Goal: Transaction & Acquisition: Purchase product/service

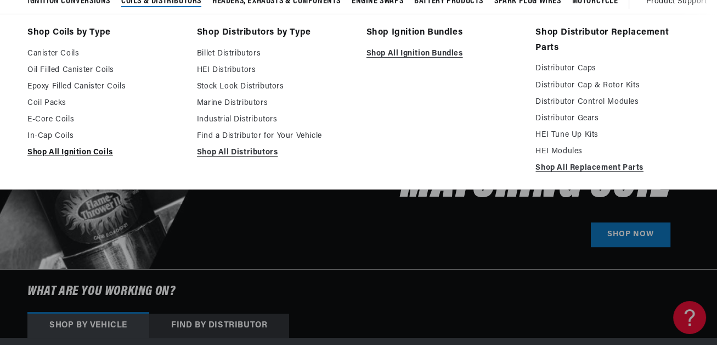
scroll to position [55, 0]
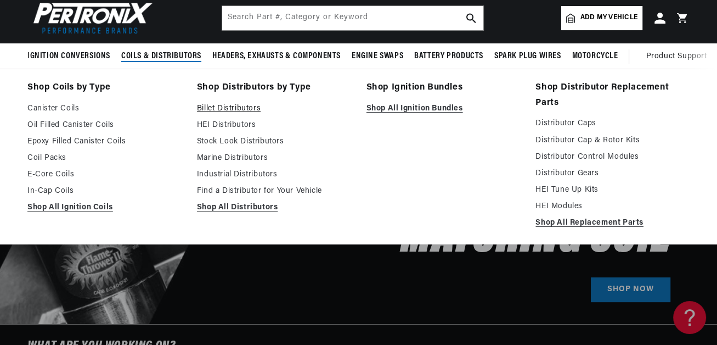
click at [253, 115] on link "Billet Distributors" at bounding box center [274, 108] width 154 height 13
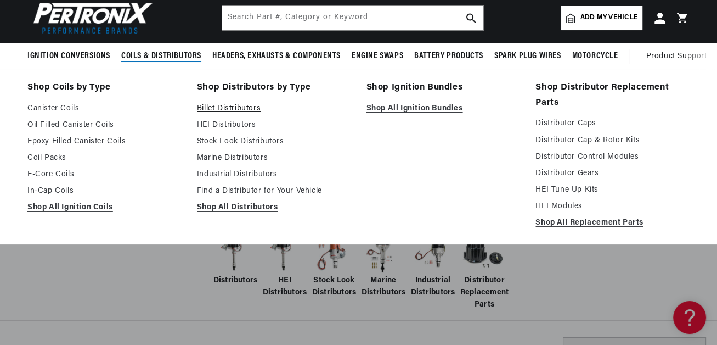
click at [250, 115] on link "Billet Distributors" at bounding box center [274, 108] width 154 height 13
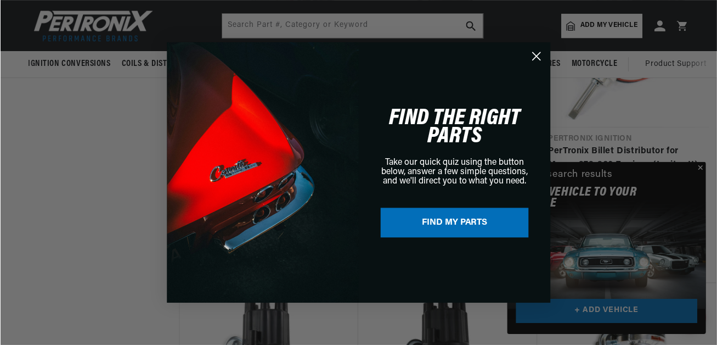
scroll to position [0, 569]
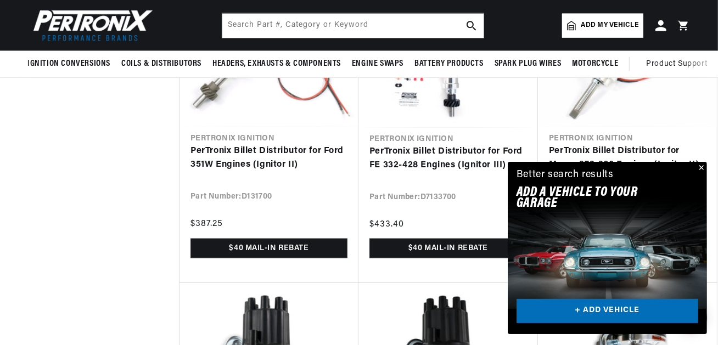
click at [695, 76] on div "Close dialog FIND THE RIGHT PARTS Take our quick quiz using the button below, a…" at bounding box center [359, 172] width 718 height 345
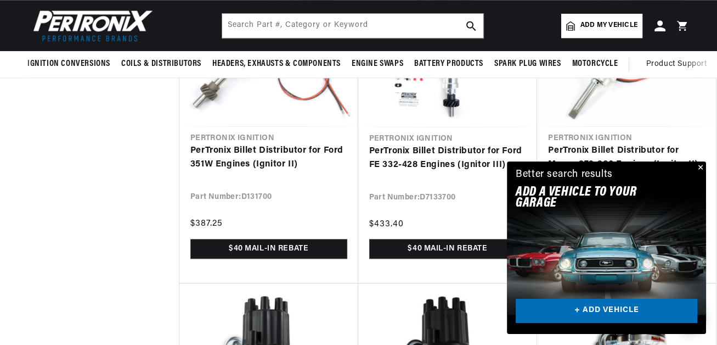
scroll to position [0, 568]
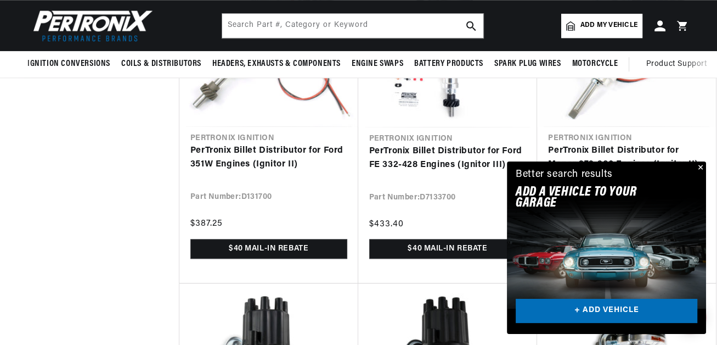
click at [693, 161] on button "Close" at bounding box center [699, 167] width 13 height 13
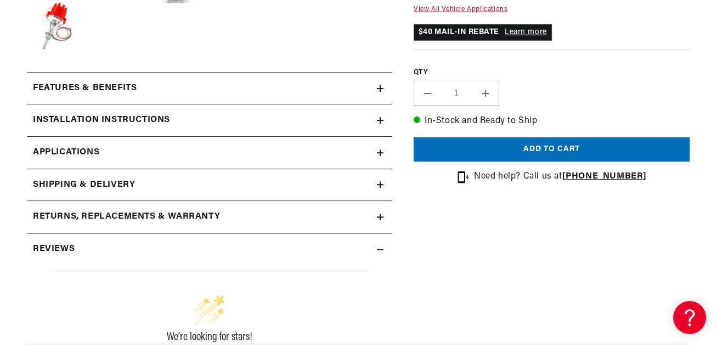
scroll to position [494, 0]
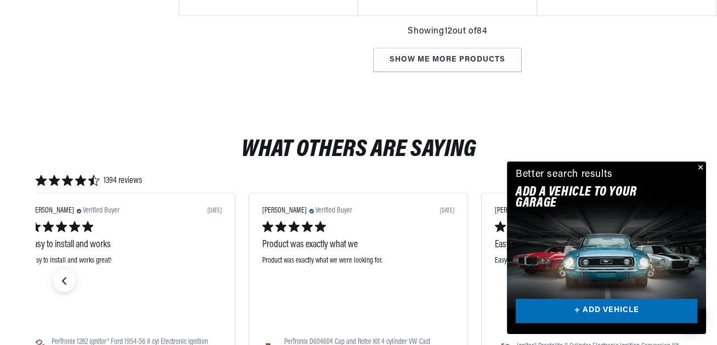
scroll to position [1756, 0]
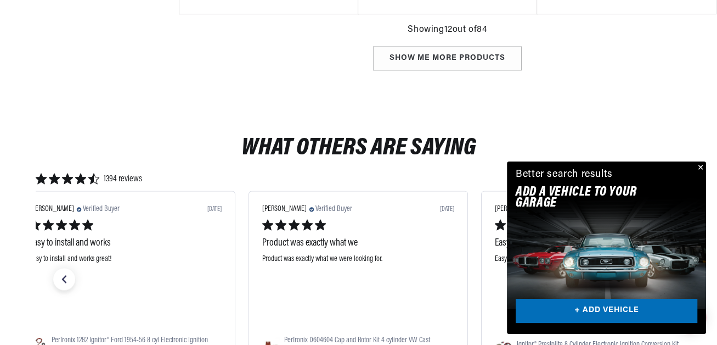
click at [698, 161] on button "Close" at bounding box center [699, 167] width 13 height 13
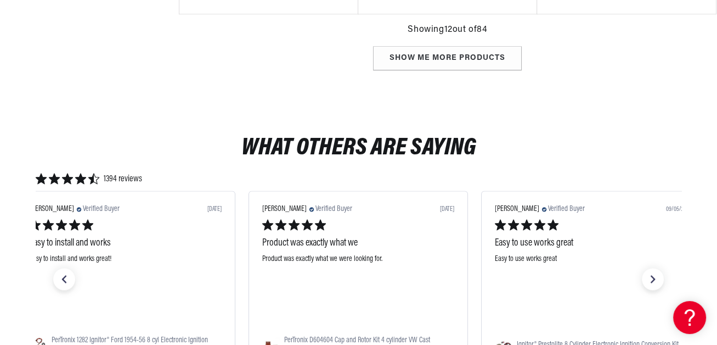
scroll to position [0, 568]
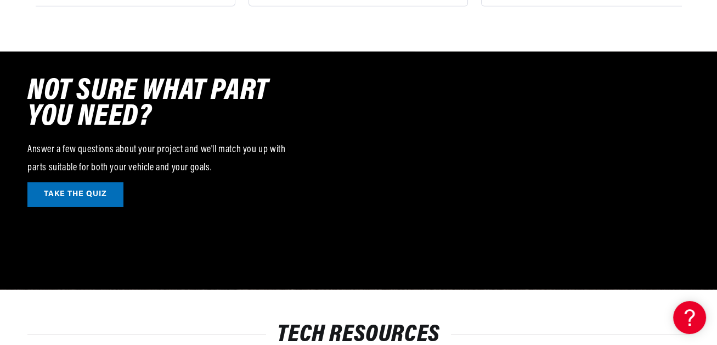
scroll to position [3511, 0]
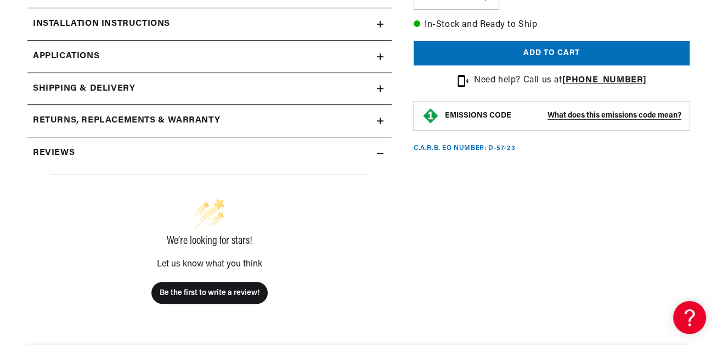
scroll to position [0, 1137]
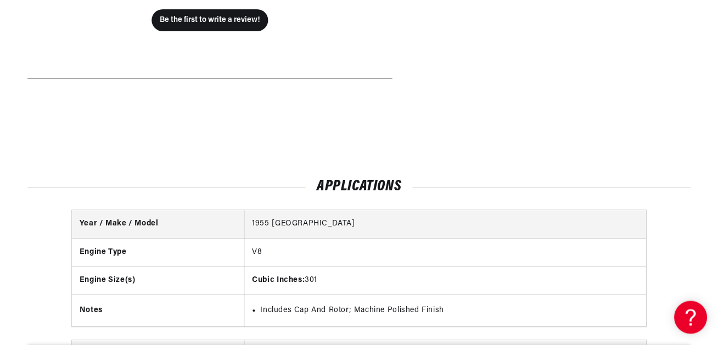
scroll to position [1262, 0]
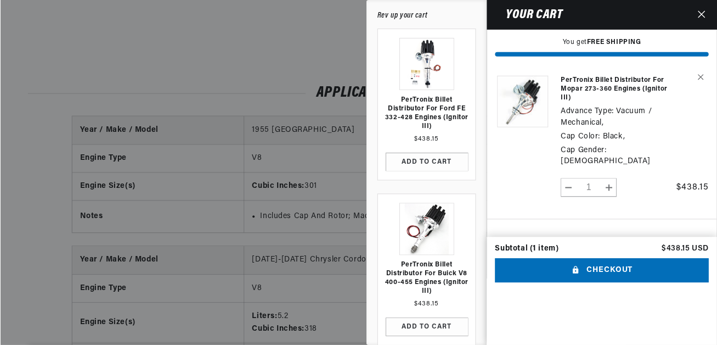
scroll to position [0, 569]
click at [698, 18] on icon "Close" at bounding box center [702, 14] width 8 height 8
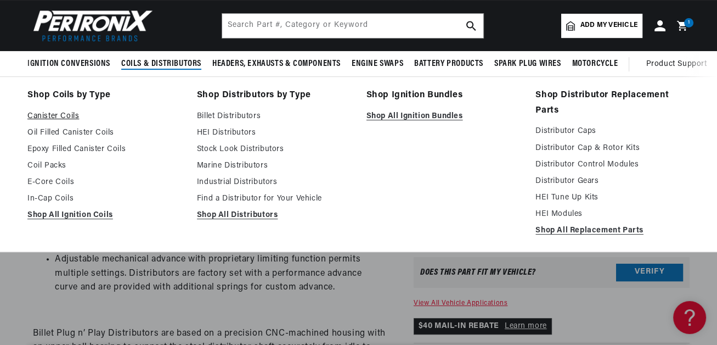
scroll to position [0, 1137]
click at [115, 123] on link "Canister Coils" at bounding box center [104, 116] width 154 height 13
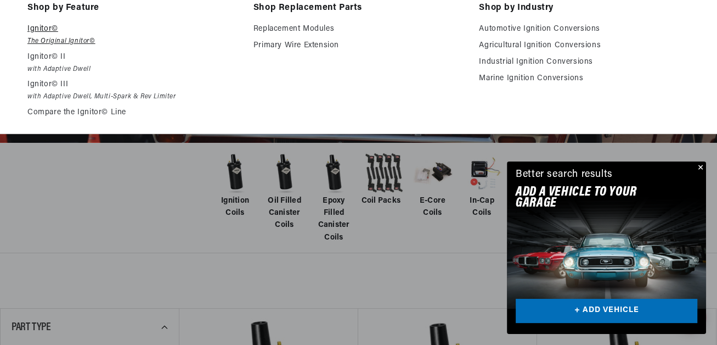
scroll to position [165, 0]
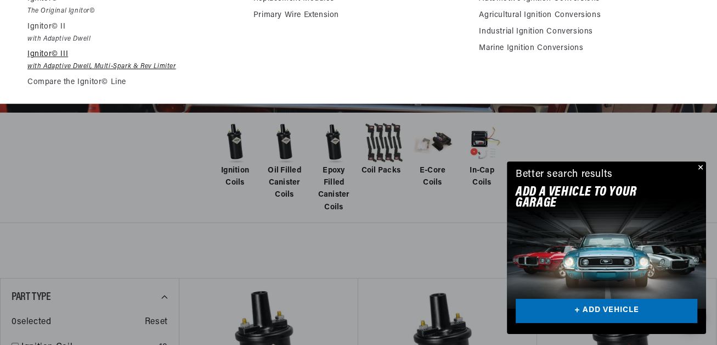
click at [108, 61] on p "Ignitor© III" at bounding box center [132, 54] width 211 height 13
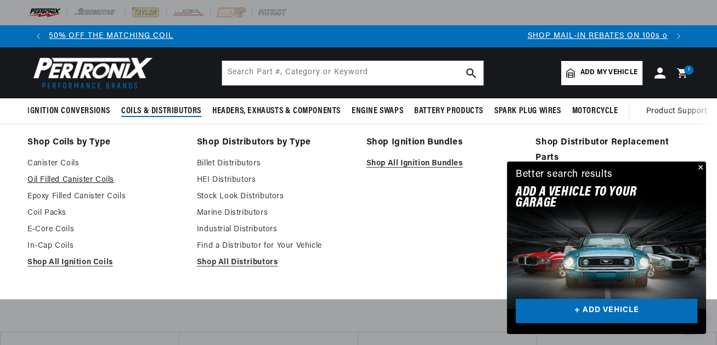
click at [120, 187] on link "Oil Filled Canister Coils" at bounding box center [104, 179] width 154 height 13
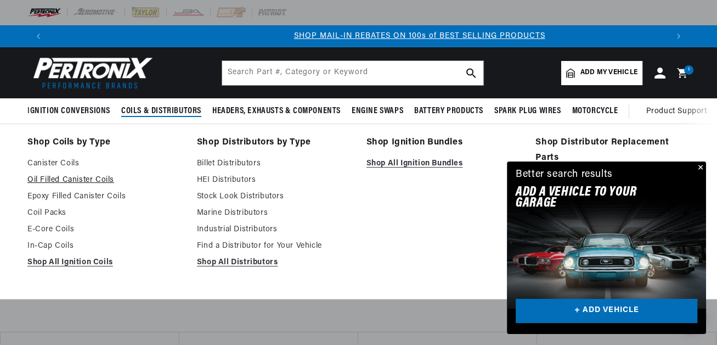
scroll to position [0, 568]
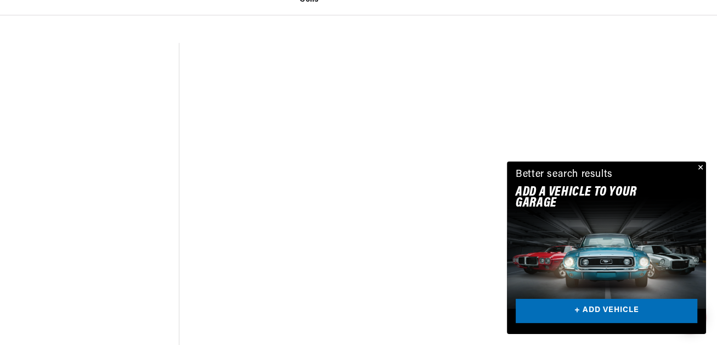
scroll to position [494, 0]
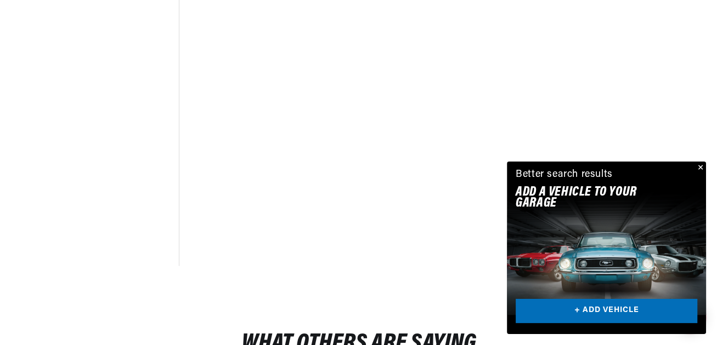
drag, startPoint x: 692, startPoint y: 74, endPoint x: 685, endPoint y: 74, distance: 7.2
click at [693, 161] on button "Close" at bounding box center [699, 167] width 13 height 13
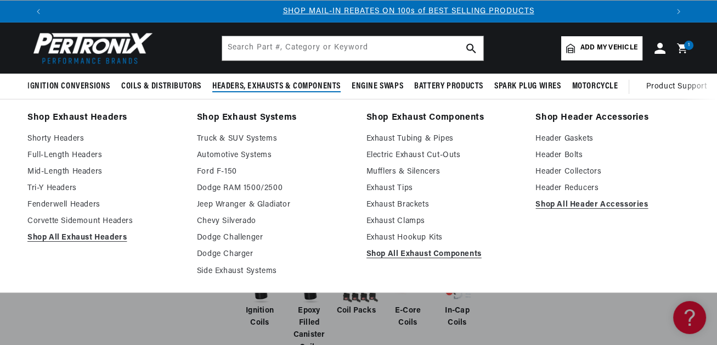
scroll to position [0, 0]
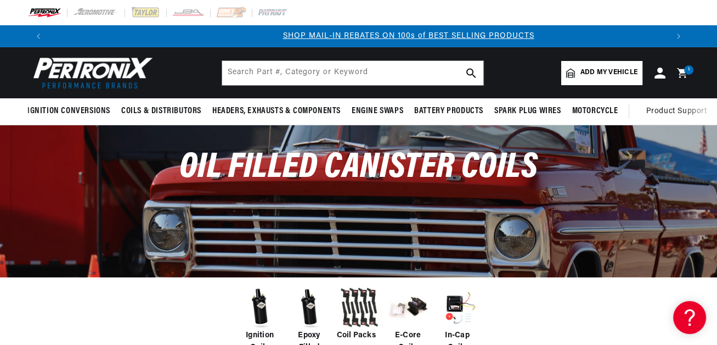
drag, startPoint x: 590, startPoint y: 75, endPoint x: 500, endPoint y: 170, distance: 131.6
click at [500, 170] on div "Oil Filled Canister Coils" at bounding box center [358, 173] width 717 height 96
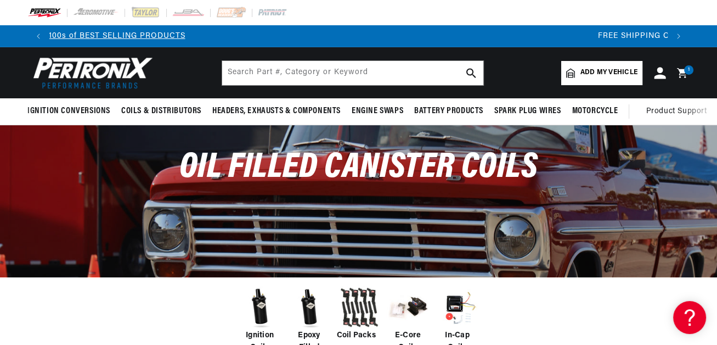
click at [672, 79] on link "Log in" at bounding box center [660, 73] width 24 height 12
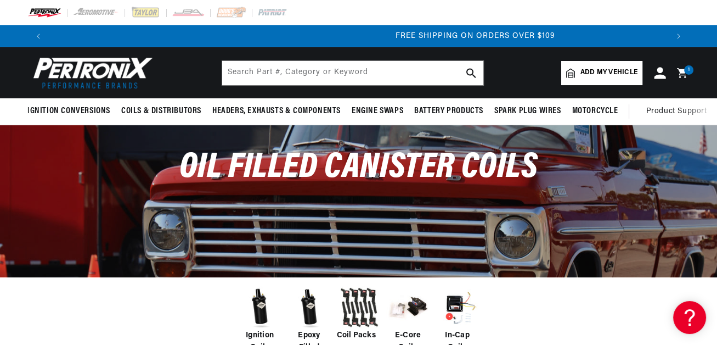
scroll to position [0, 1137]
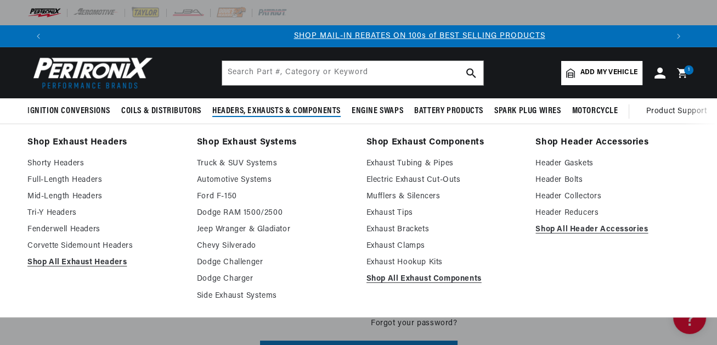
scroll to position [0, 568]
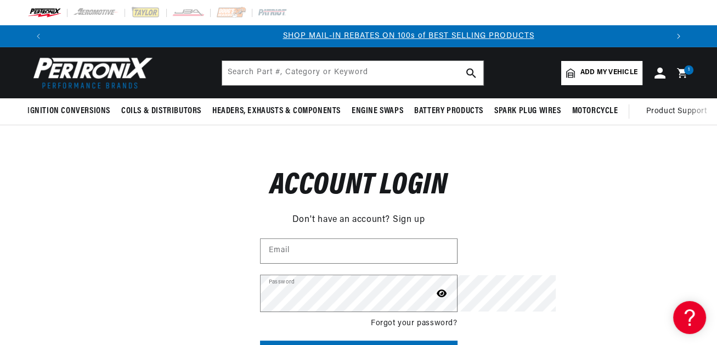
click at [668, 47] on button "Translation missing: en.sections.announcements.next_announcement" at bounding box center [679, 36] width 22 height 22
click at [638, 78] on span "Add my vehicle" at bounding box center [608, 72] width 57 height 10
click at [672, 79] on link "Log in" at bounding box center [660, 73] width 24 height 12
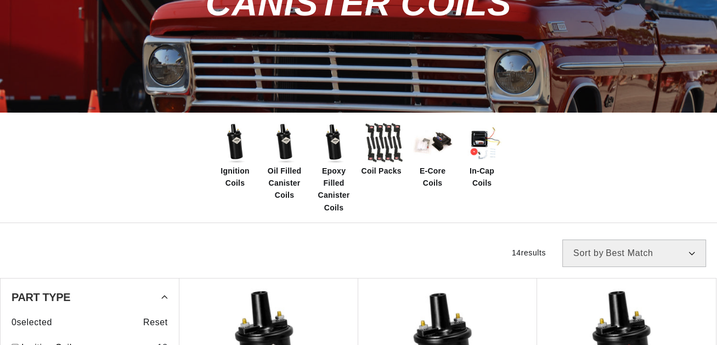
scroll to position [165, 0]
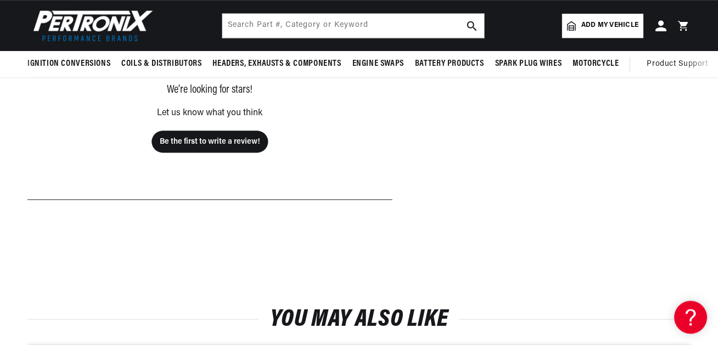
scroll to position [0, 568]
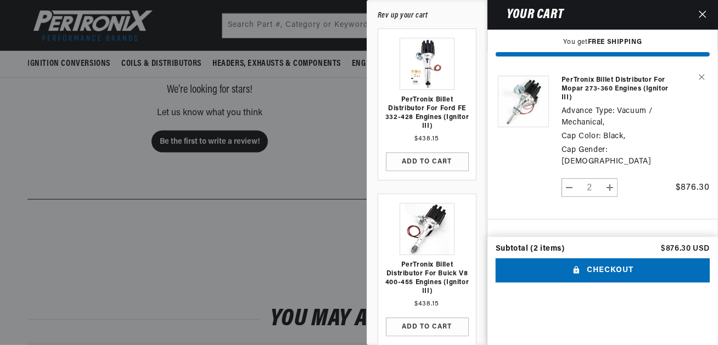
scroll to position [77, 0]
click at [562, 186] on button "Decrease quantity for PerTronix Billet Distributor for Mopar 273-360 Engines (I…" at bounding box center [569, 187] width 15 height 19
type input "1"
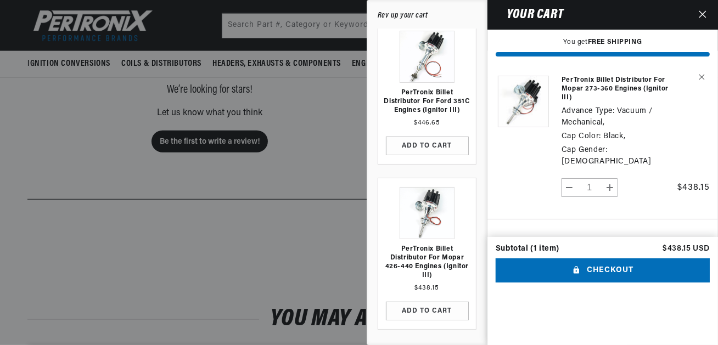
scroll to position [0, 0]
click at [555, 283] on button "Checkout" at bounding box center [602, 270] width 214 height 25
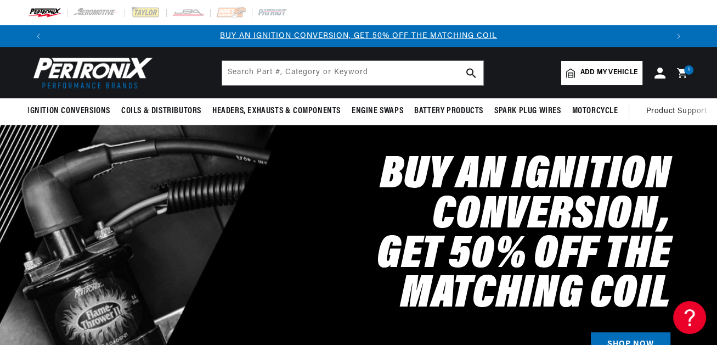
click at [290, 40] on link "BUY AN IGNITION CONVERSION, GET 50% OFF THE MATCHING COIL" at bounding box center [358, 36] width 277 height 8
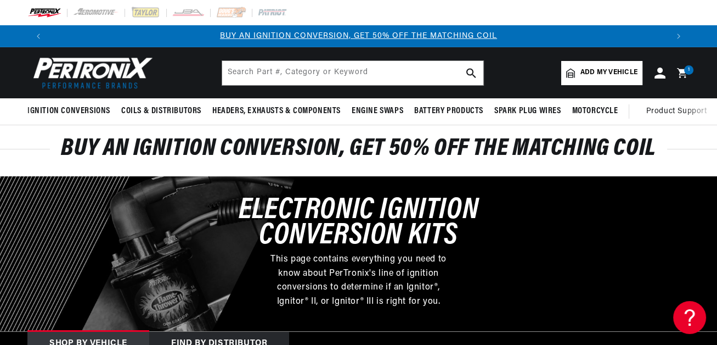
click at [289, 40] on link "BUY AN IGNITION CONVERSION, GET 50% OFF THE MATCHING COIL" at bounding box center [358, 36] width 277 height 8
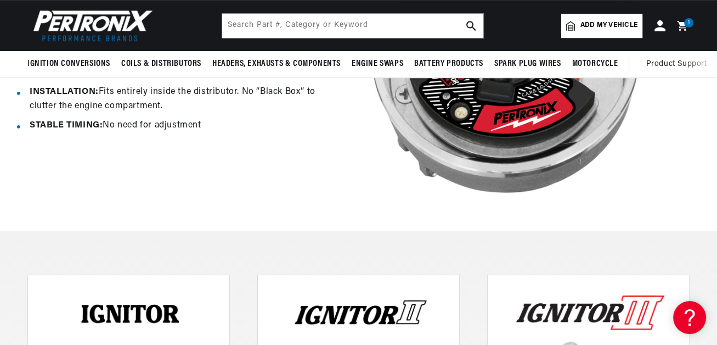
scroll to position [329, 0]
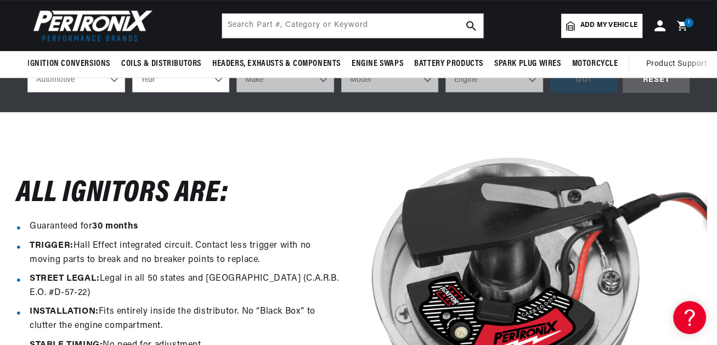
click at [179, 26] on div "Find by Distributor" at bounding box center [219, 14] width 140 height 24
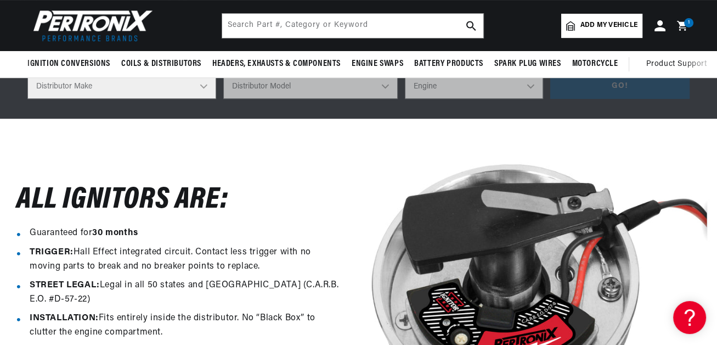
click at [159, 99] on select "Distributor Make Accel Aldon Autolite Bosch Century Chrysler Clark Colt Contine…" at bounding box center [121, 86] width 189 height 25
select select "Chrysler"
click at [41, 99] on select "Distributor Make Accel Aldon Autolite Bosch Century Chrysler Clark Colt Contine…" at bounding box center [121, 86] width 189 height 25
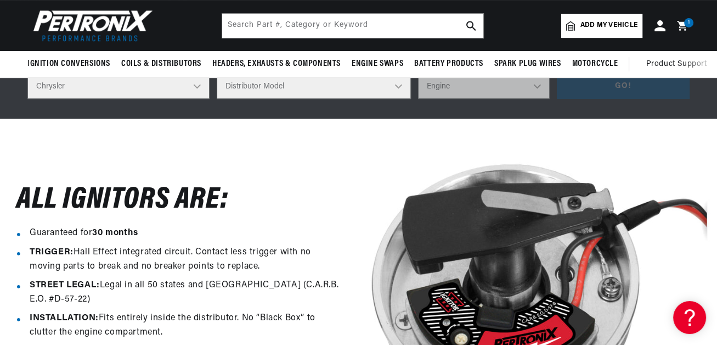
click at [253, 99] on select "Distributor Model 1838505 1889710 1889715 2095270 2095530 2095843 2095844 20958…" at bounding box center [314, 86] width 194 height 25
click at [184, 99] on select "Distributor Make Accel Aldon Autolite Bosch Century Chrysler Clark Colt Contine…" at bounding box center [118, 86] width 182 height 25
click at [349, 99] on select "Distributor Model 1838505 1889710 1889715 2095270 2095530 2095843 2095844 20958…" at bounding box center [314, 86] width 194 height 25
click at [224, 99] on select "Distributor Model 1838505 1889710 1889715 2095270 2095530 2095843 2095844 20958…" at bounding box center [314, 86] width 194 height 25
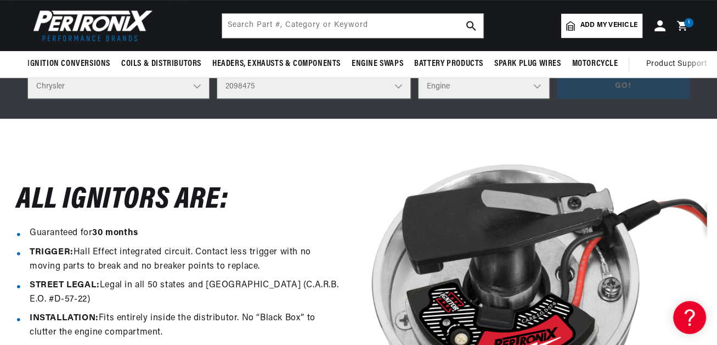
click at [418, 99] on select "Engine 6" at bounding box center [484, 86] width 132 height 25
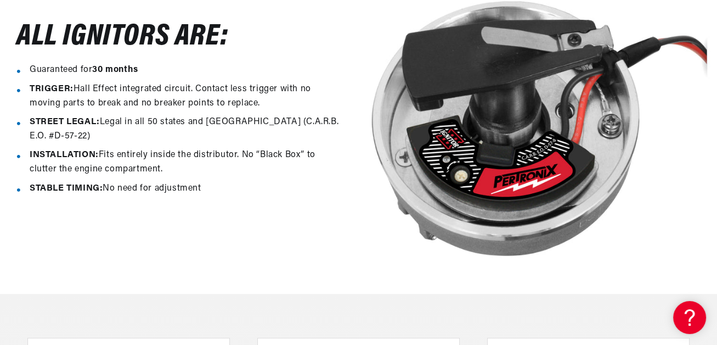
scroll to position [494, 0]
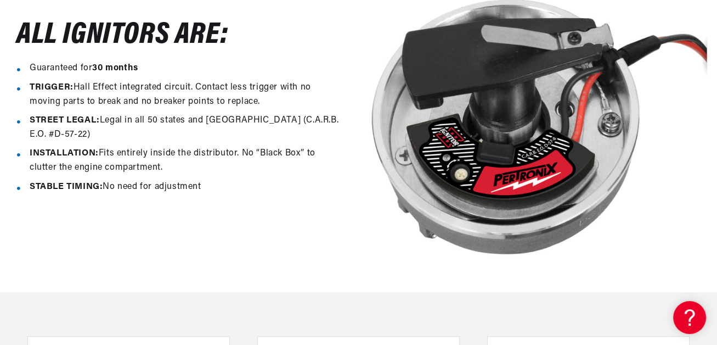
select select "2095843"
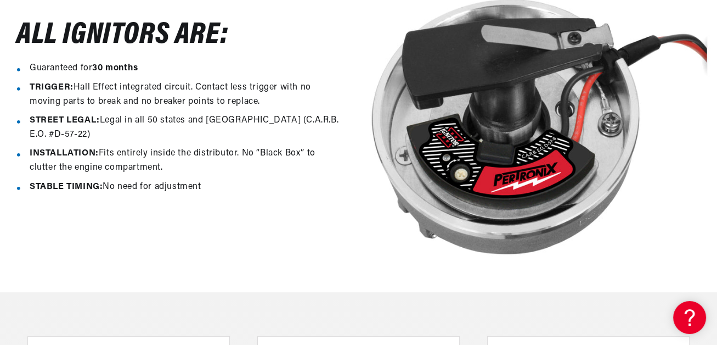
select select "8"
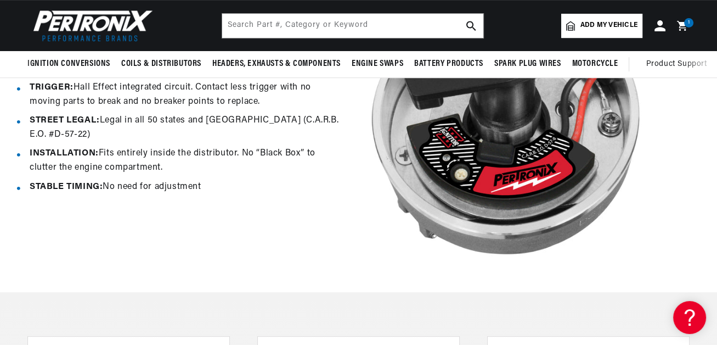
scroll to position [329, 0]
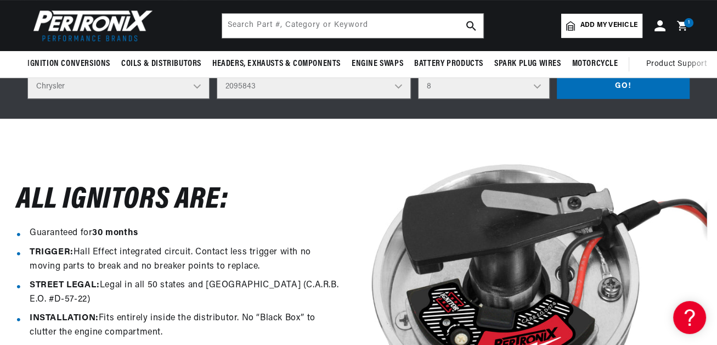
click at [114, 26] on div "Shop by vehicle" at bounding box center [88, 14] width 122 height 24
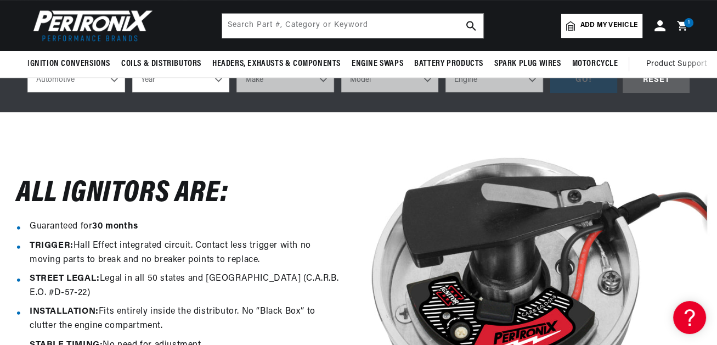
click at [98, 92] on select "Automotive Agricultural Industrial Marine Motorcycle" at bounding box center [76, 80] width 98 height 24
click at [153, 92] on select "Year 2022 2021 2020 2019 2018 2017 2016 2015 2014 2013 2012 2011 2010 2009 2008…" at bounding box center [181, 80] width 98 height 24
select select "1976"
click at [132, 92] on select "Year 2022 2021 2020 2019 2018 2017 2016 2015 2014 2013 2012 2011 2010 2009 2008…" at bounding box center [181, 80] width 98 height 24
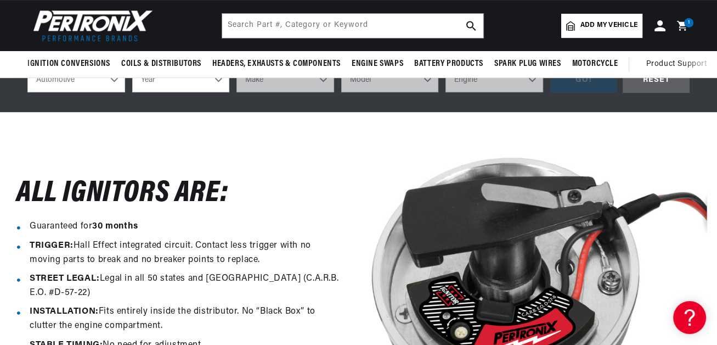
select select "1976"
click at [243, 92] on select "Make Alfa Romeo American Motors Audi Avanti BMW Buick Cadillac Checker Chevrole…" at bounding box center [285, 80] width 98 height 24
select select "Dodge"
click at [236, 92] on select "Make Alfa Romeo American Motors Audi Avanti BMW Buick Cadillac Checker Chevrole…" at bounding box center [285, 80] width 98 height 24
select select "Dodge"
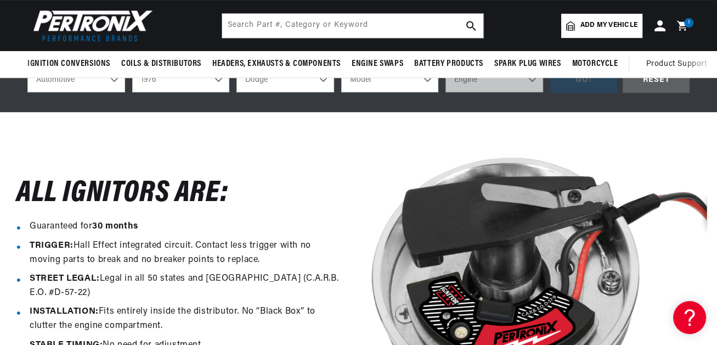
click at [341, 92] on select "Model Aspen B100 B200 B300 CB300 Charger Coronet D100 D200 D300 Dart Monaco Ram…" at bounding box center [390, 80] width 98 height 24
select select "W100"
click at [341, 92] on select "Model Aspen B100 B200 B300 CB300 Charger Coronet D100 D200 D300 Dart Monaco Ram…" at bounding box center [390, 80] width 98 height 24
select select "W100"
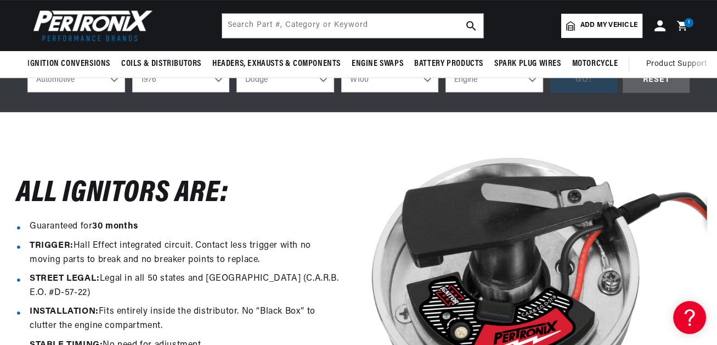
click at [445, 92] on select "Engine 225cid / 3.7L 318cid / 5.2L 360cid / 5.9L 400cid / 6.6L 440cid / 7.2L" at bounding box center [494, 80] width 98 height 24
select select "360cid-5.9L"
click at [445, 92] on select "Engine 225cid / 3.7L 318cid / 5.2L 360cid / 5.9L 400cid / 6.6L 440cid / 7.2L" at bounding box center [494, 80] width 98 height 24
select select "360cid-5.9L"
click at [553, 93] on div "GO!" at bounding box center [583, 80] width 67 height 25
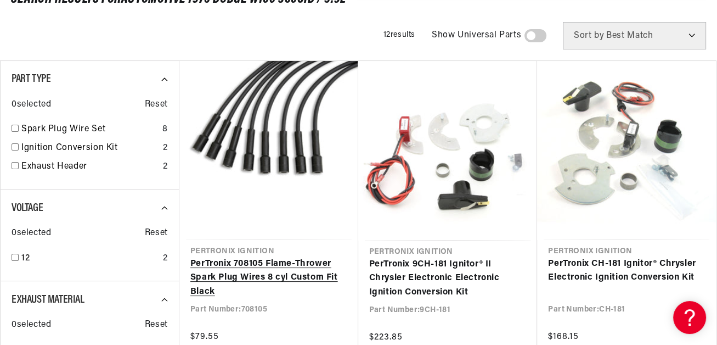
scroll to position [165, 0]
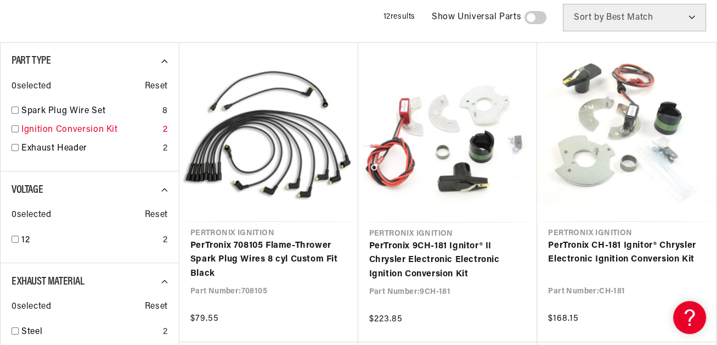
click at [105, 137] on link "Ignition Conversion Kit" at bounding box center [89, 130] width 137 height 14
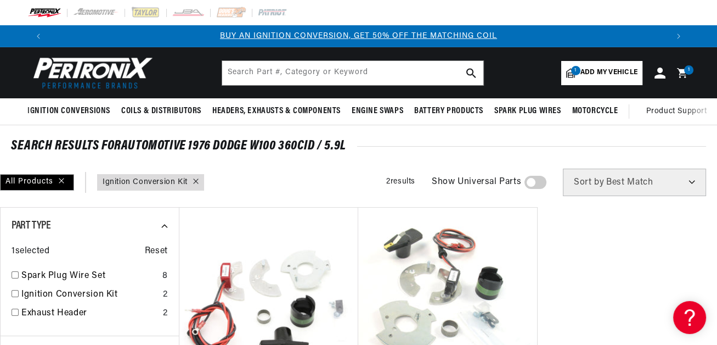
click at [199, 188] on div at bounding box center [193, 182] width 11 height 12
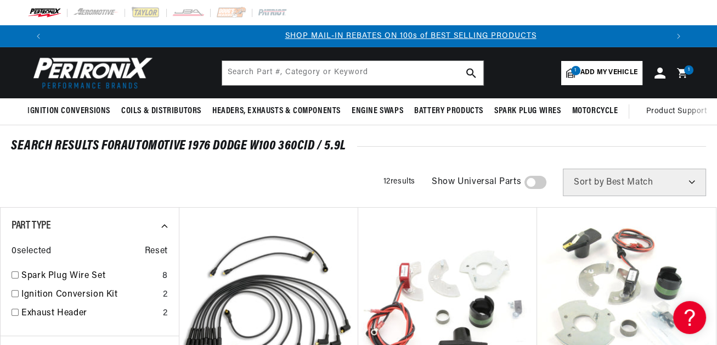
scroll to position [0, 568]
click at [40, 39] on icon "Translation missing: en.sections.announcements.previous_announcement" at bounding box center [38, 35] width 3 height 5
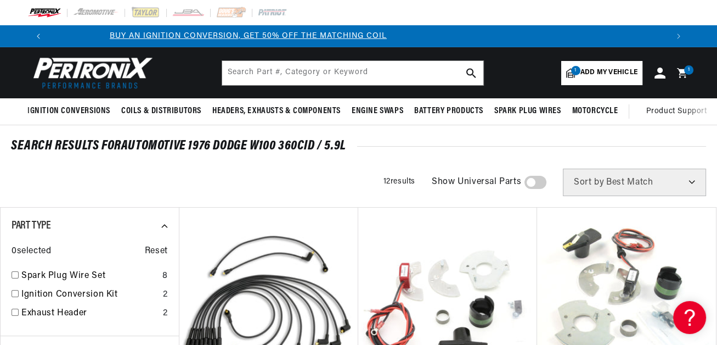
scroll to position [0, 0]
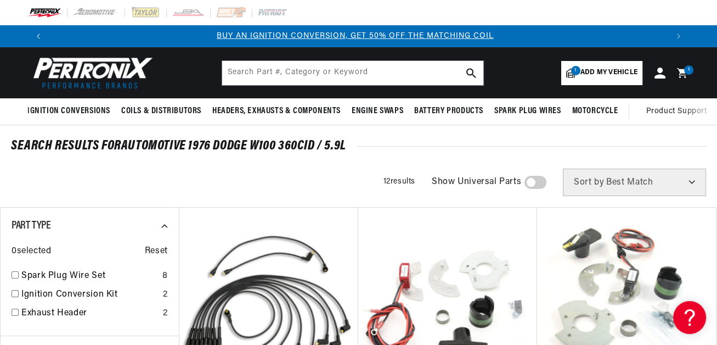
click at [40, 39] on icon "Translation missing: en.sections.announcements.previous_announcement" at bounding box center [38, 35] width 3 height 5
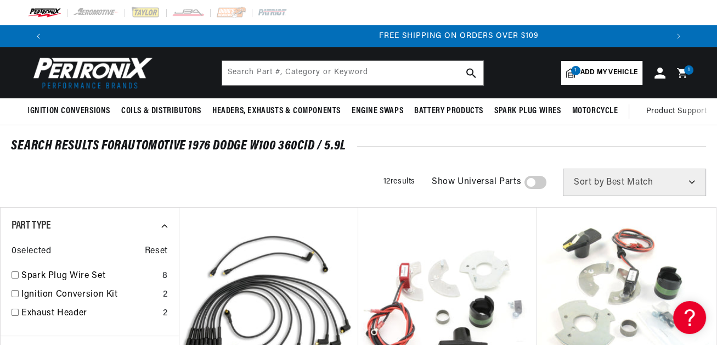
scroll to position [0, 1137]
click at [49, 47] on button "Translation missing: en.sections.announcements.previous_announcement" at bounding box center [38, 36] width 22 height 22
